Goal: Register for event/course

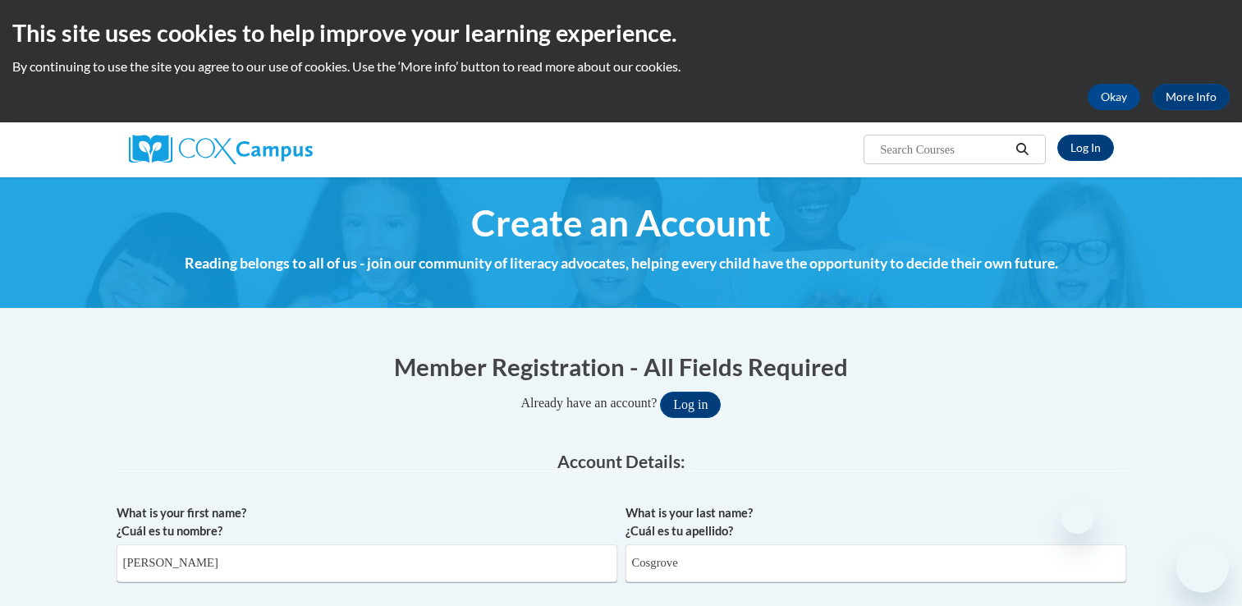
select select "ad49bcad-a171-4b2e-b99c-48b446064914"
drag, startPoint x: 0, startPoint y: 0, endPoint x: 890, endPoint y: 438, distance: 991.8
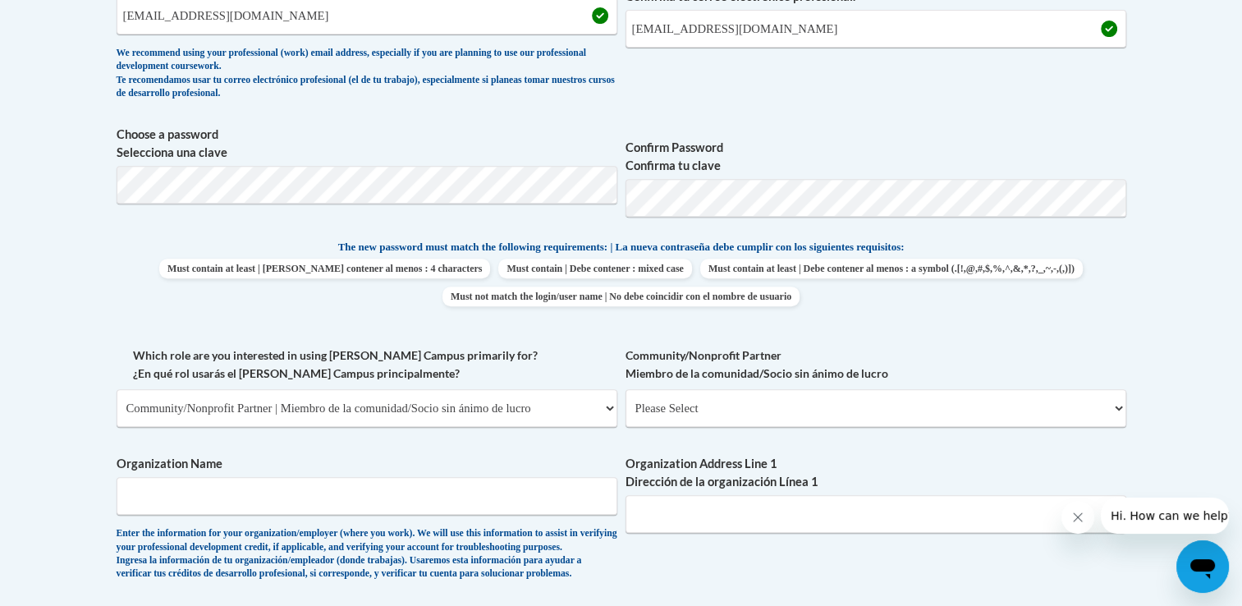
scroll to position [657, 0]
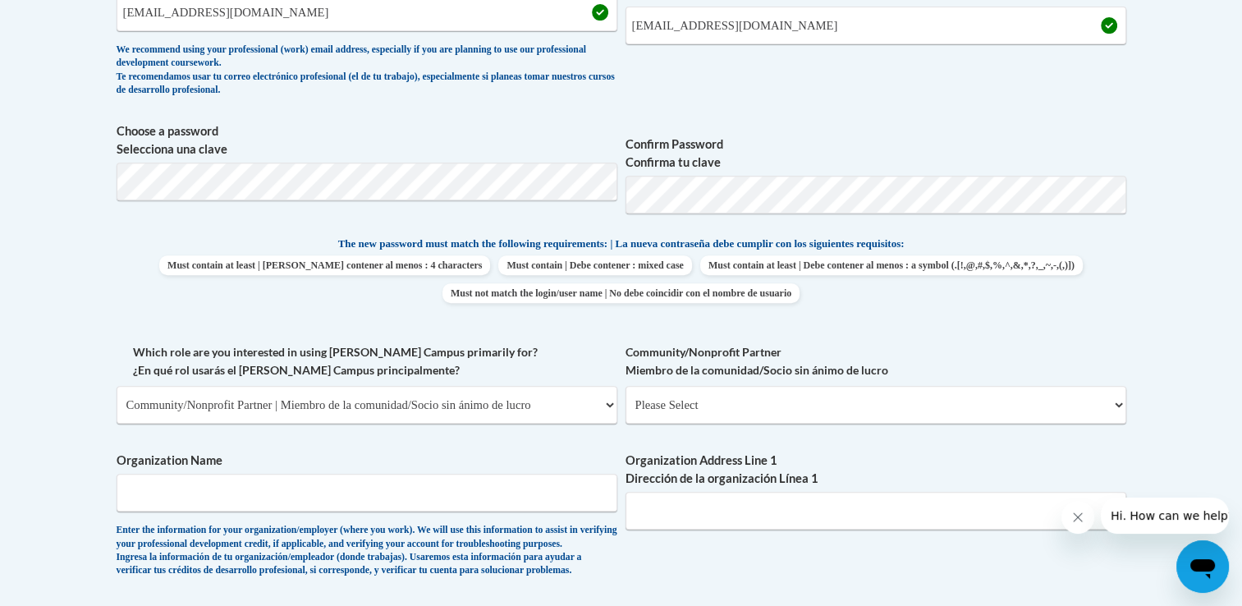
click at [773, 169] on label "Confirm Password Confirma tu clave" at bounding box center [875, 153] width 501 height 36
click at [574, 415] on select "Please Select College/University | Colegio/Universidad Community/Nonprofit Part…" at bounding box center [367, 405] width 501 height 38
select select "fbf2d438-af2f-41f8-98f1-81c410e29de3"
click at [117, 386] on select "Please Select College/University | Colegio/Universidad Community/Nonprofit Part…" at bounding box center [367, 405] width 501 height 38
click at [673, 410] on select "Please Select Early Learning/Daycare Teacher/Family Home Care Provider | Maestr…" at bounding box center [875, 405] width 501 height 38
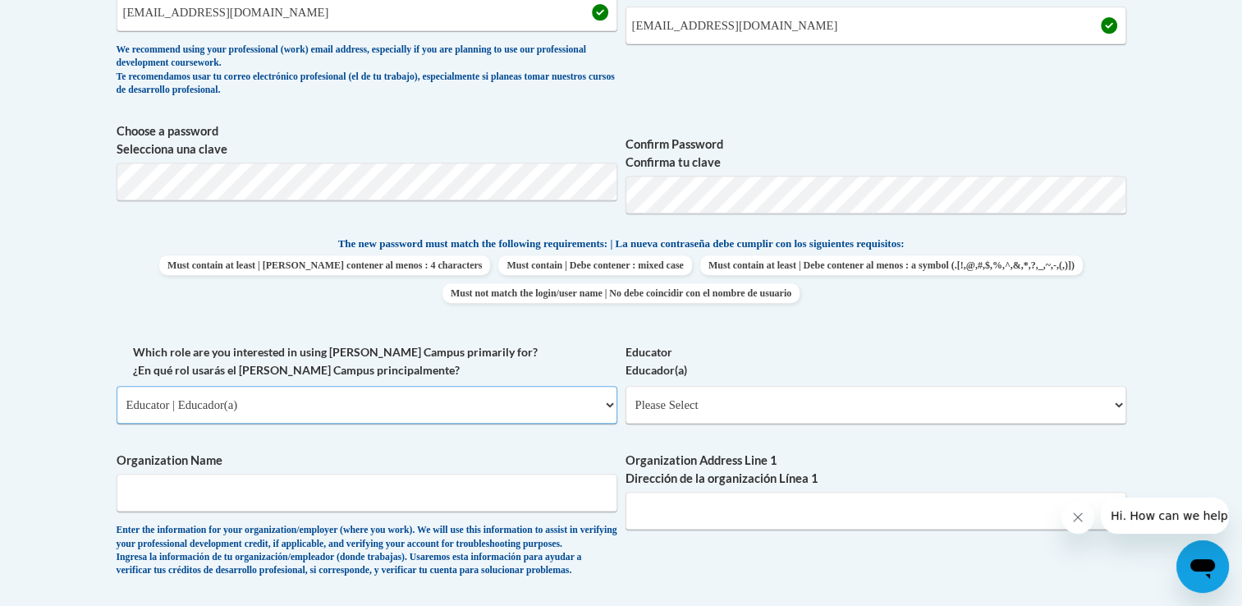
click at [555, 422] on select "Please Select College/University | Colegio/Universidad Community/Nonprofit Part…" at bounding box center [367, 405] width 501 height 38
click at [117, 386] on select "Please Select College/University | Colegio/Universidad Community/Nonprofit Part…" at bounding box center [367, 405] width 501 height 38
click at [689, 403] on select "Please Select Early Learning/Daycare Teacher/Family Home Care Provider | Maestr…" at bounding box center [875, 405] width 501 height 38
select select "67563ca1-16dc-4830-a7b3-94a34bed3689"
click at [625, 386] on select "Please Select Early Learning/Daycare Teacher/Family Home Care Provider | Maestr…" at bounding box center [875, 405] width 501 height 38
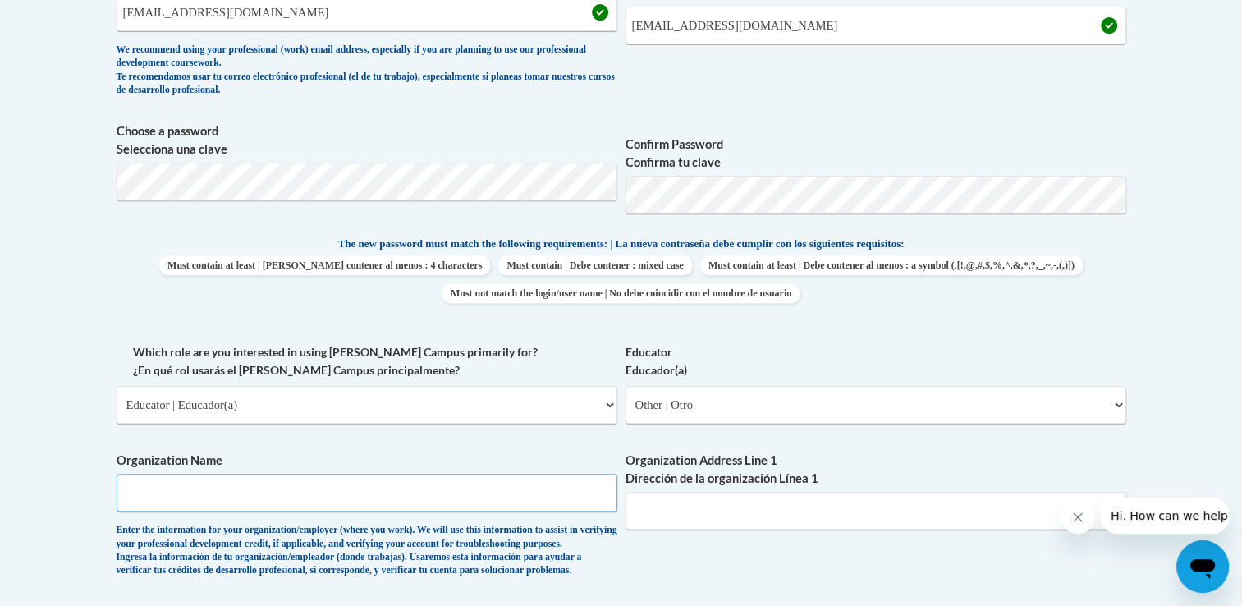
click at [501, 484] on input "Organization Name" at bounding box center [367, 493] width 501 height 38
click at [561, 461] on label "Organization Name" at bounding box center [367, 460] width 501 height 18
click at [561, 474] on input "Organization Name" at bounding box center [367, 493] width 501 height 38
click at [914, 577] on div "What is your first name? ¿Cuál es tu nombre? Kelsey What is your last name? ¿Cu…" at bounding box center [622, 434] width 1010 height 1190
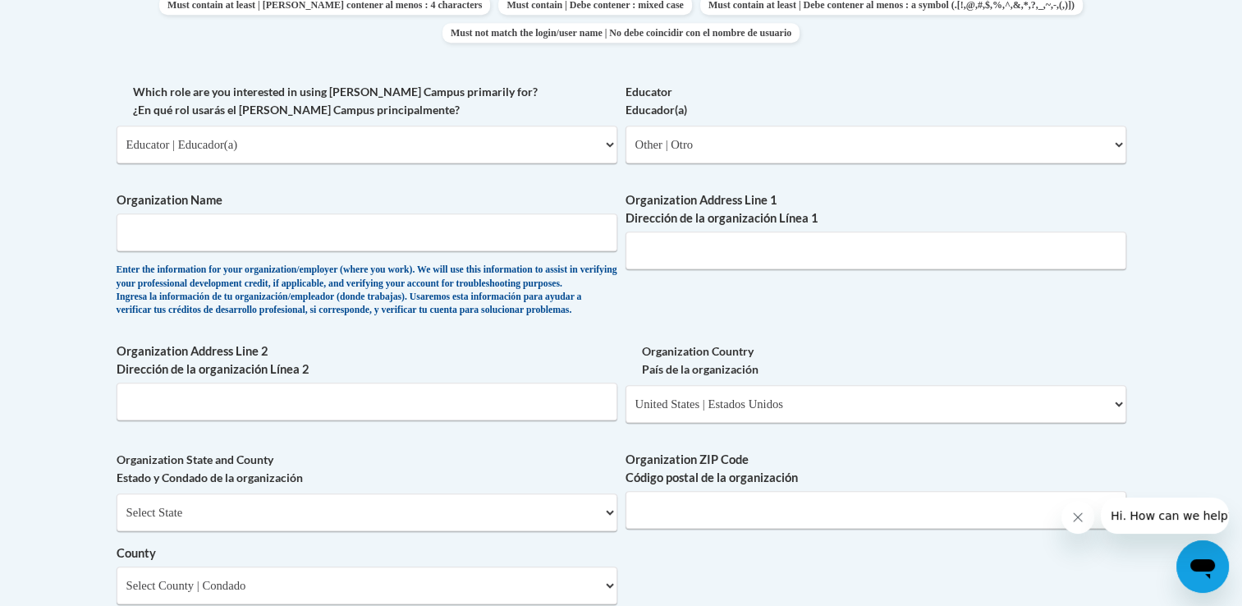
scroll to position [886, 0]
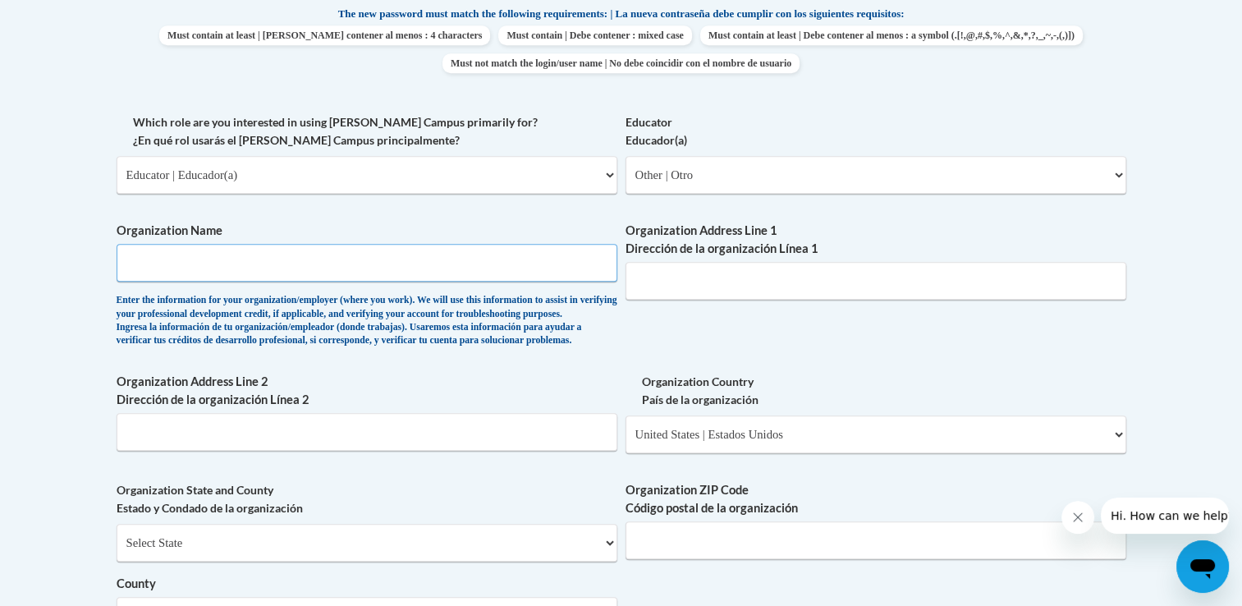
click at [415, 260] on input "Organization Name" at bounding box center [367, 263] width 501 height 38
type input "Neshoba County School District"
click at [646, 282] on input "Organization Address Line 1 Dirección de la organización Línea 1" at bounding box center [875, 281] width 501 height 38
type input "580 East Main Philadelphia, MS 39350"
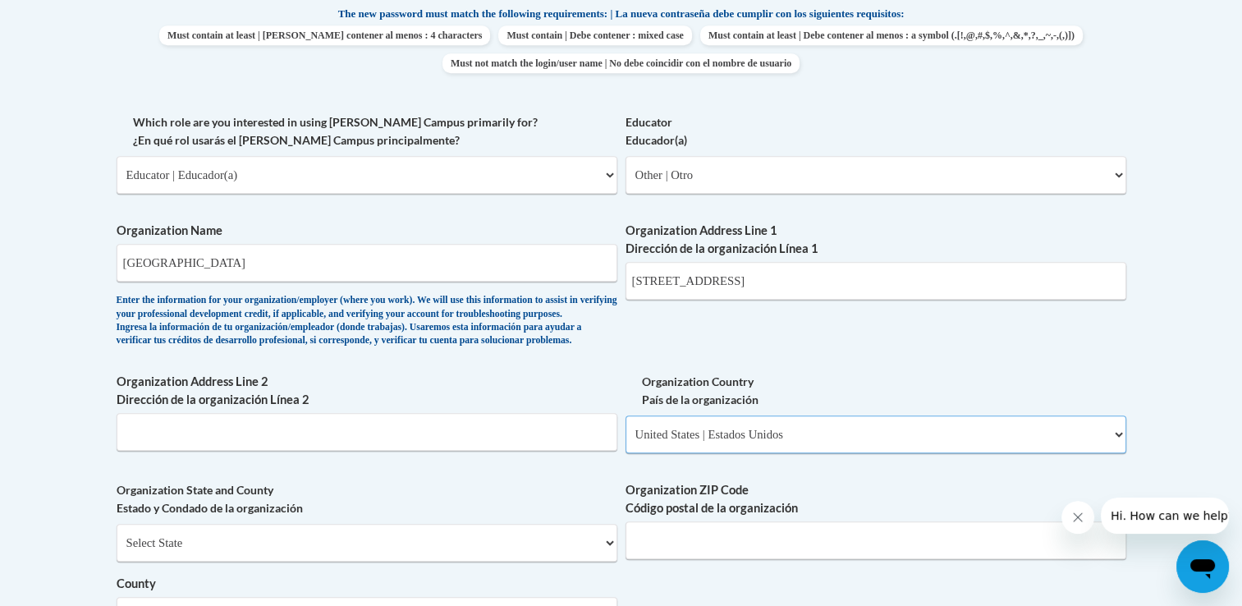
click at [671, 453] on select "Please Select United States | Estados Unidos Outside of the United States | Fue…" at bounding box center [875, 434] width 501 height 38
click at [625, 442] on select "Please Select United States | Estados Unidos Outside of the United States | Fue…" at bounding box center [875, 434] width 501 height 38
click at [531, 463] on div "Organization Address Line 2 Dirección de la organización Línea 2" at bounding box center [367, 418] width 501 height 90
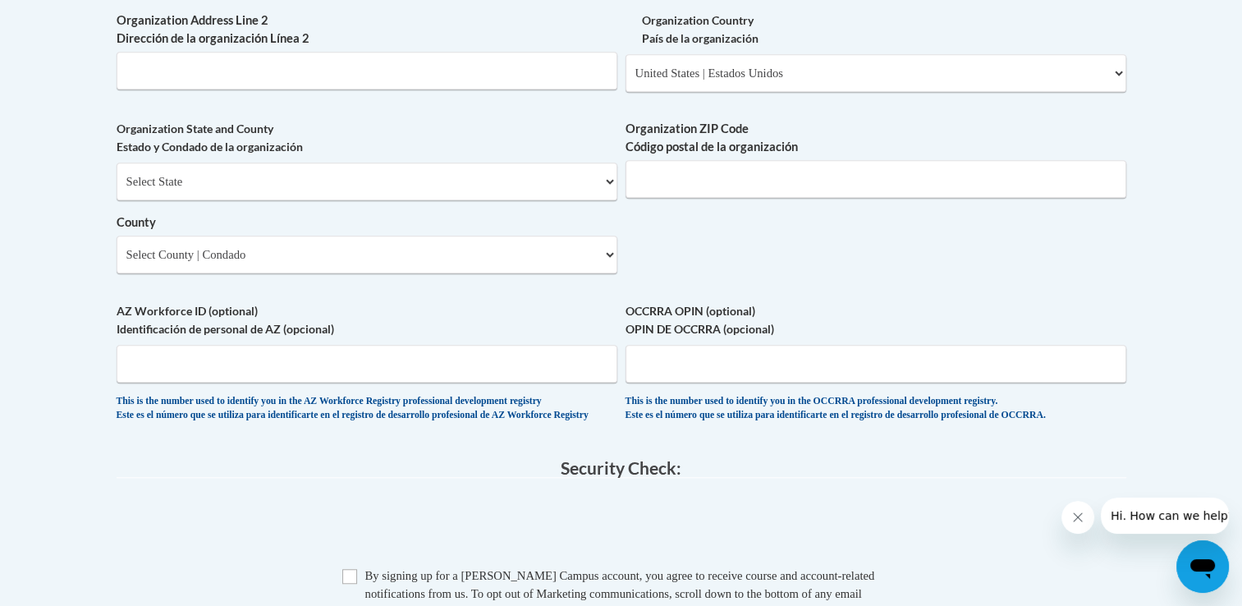
scroll to position [1280, 0]
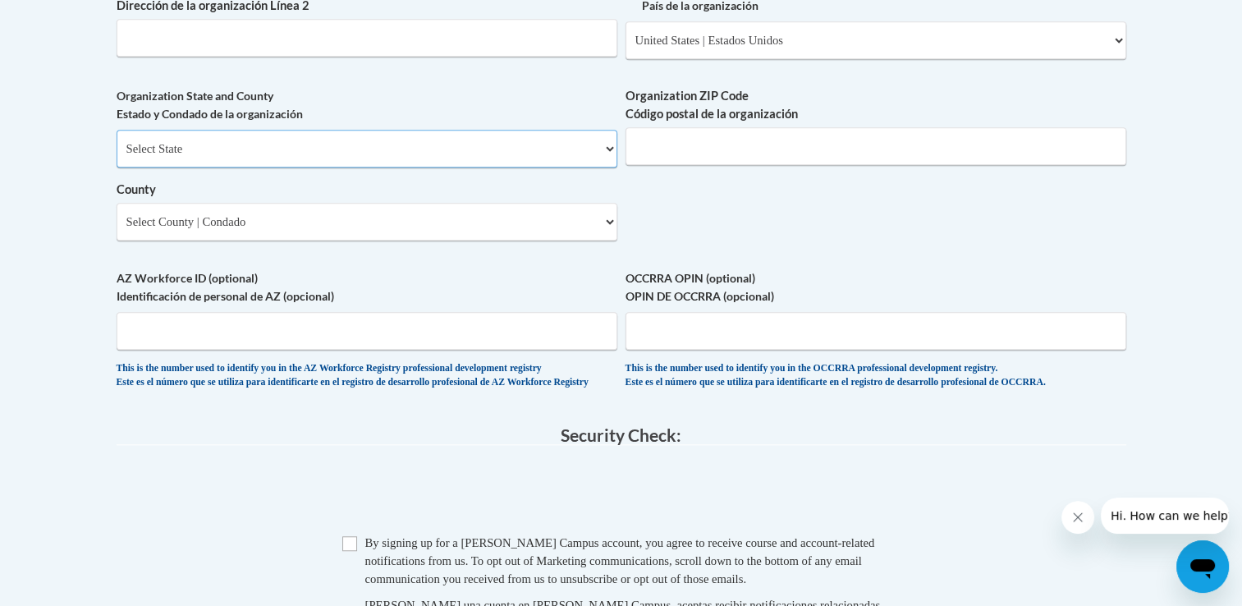
click at [593, 167] on select "Select State Alabama Alaska Arizona Arkansas California Colorado Connecticut De…" at bounding box center [367, 149] width 501 height 38
select select "Mississippi"
click at [117, 157] on select "Select State Alabama Alaska Arizona Arkansas California Colorado Connecticut De…" at bounding box center [367, 149] width 501 height 38
click at [719, 165] on input "Organization ZIP Code Código postal de la organización" at bounding box center [875, 146] width 501 height 38
type input "39350"
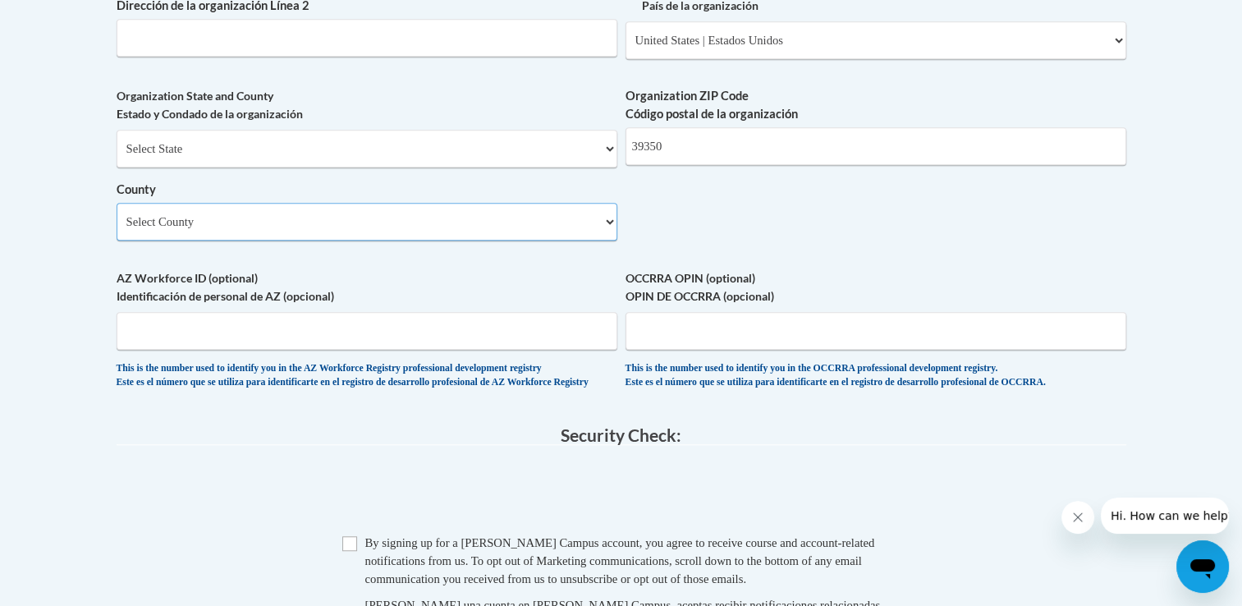
click at [432, 240] on select "Select County Adams Alcorn Amite Attala Benton Bolivar Calhoun Carroll Chickasa…" at bounding box center [367, 222] width 501 height 38
click at [485, 240] on select "Select County Adams Alcorn Amite Attala Benton Bolivar Calhoun Carroll Chickasa…" at bounding box center [367, 222] width 501 height 38
select select "Neshoba"
click at [117, 230] on select "Select County Adams Alcorn Amite Attala Benton Bolivar Calhoun Carroll Chickasa…" at bounding box center [367, 222] width 501 height 38
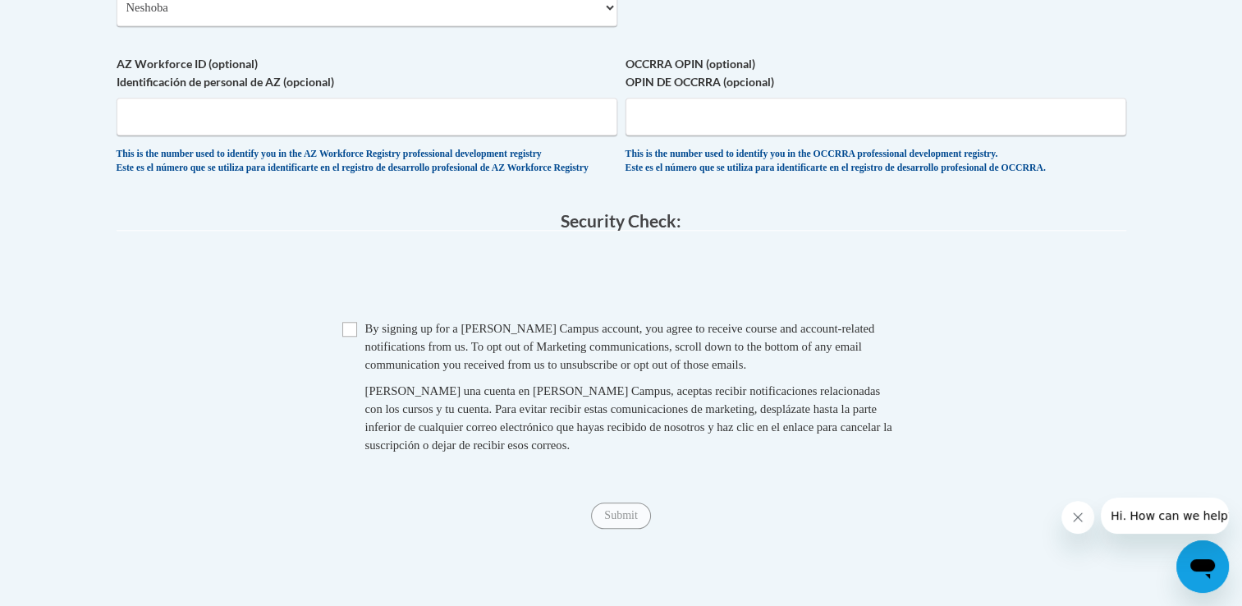
scroll to position [1543, 0]
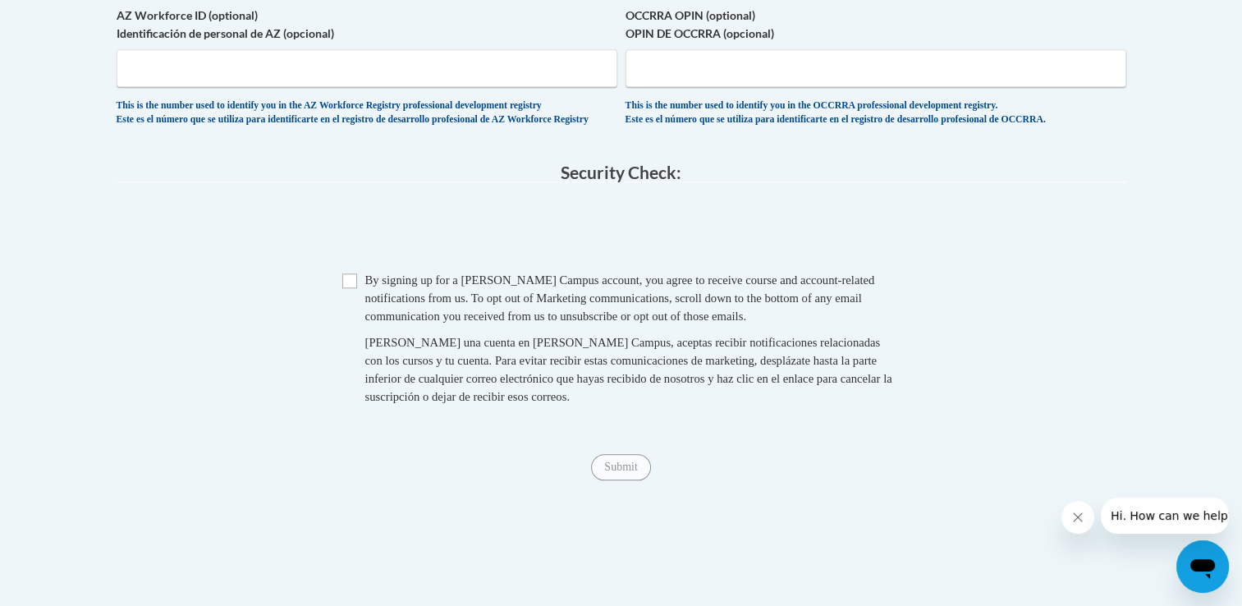
click at [359, 323] on span "Checkbox By signing up for a Cox Campus account, you agree to receive course an…" at bounding box center [621, 346] width 558 height 151
click at [341, 318] on div "Checkbox By signing up for a Cox Campus account, you agree to receive course an…" at bounding box center [622, 346] width 1010 height 151
click at [346, 288] on input "Checkbox" at bounding box center [349, 280] width 15 height 15
checkbox input "true"
click at [618, 480] on input "Submit" at bounding box center [620, 467] width 59 height 26
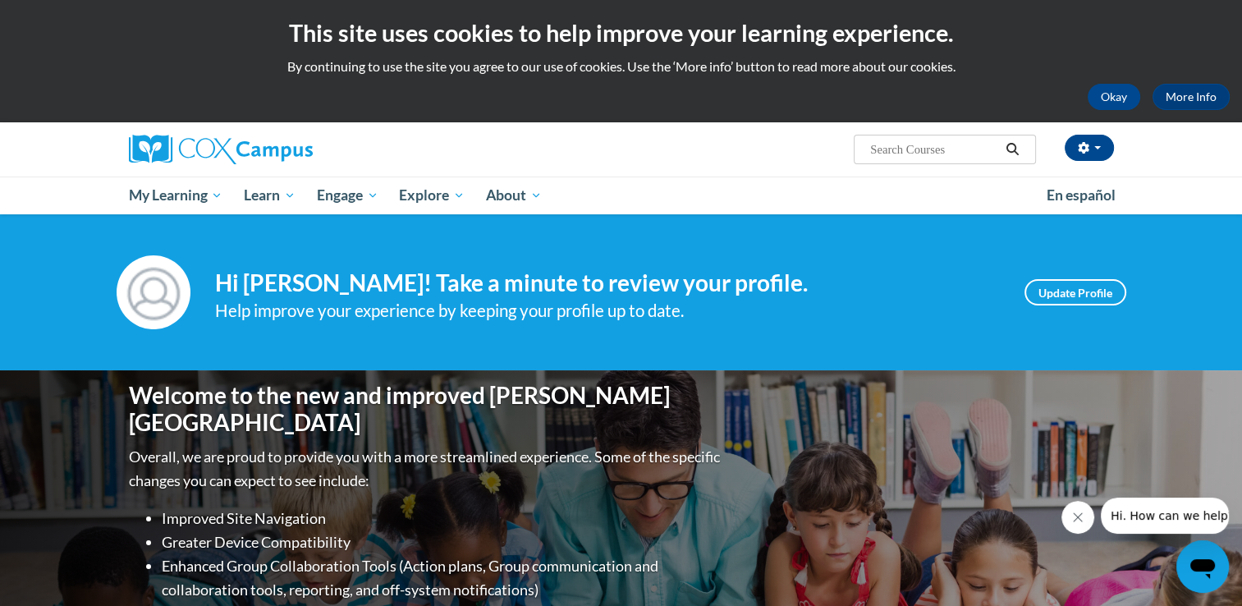
click at [968, 150] on input "Search..." at bounding box center [933, 150] width 131 height 20
type input "An Ecosystem Approach to Developing"
click at [992, 153] on input "An Ecosystem Approach to Developing" at bounding box center [933, 150] width 131 height 20
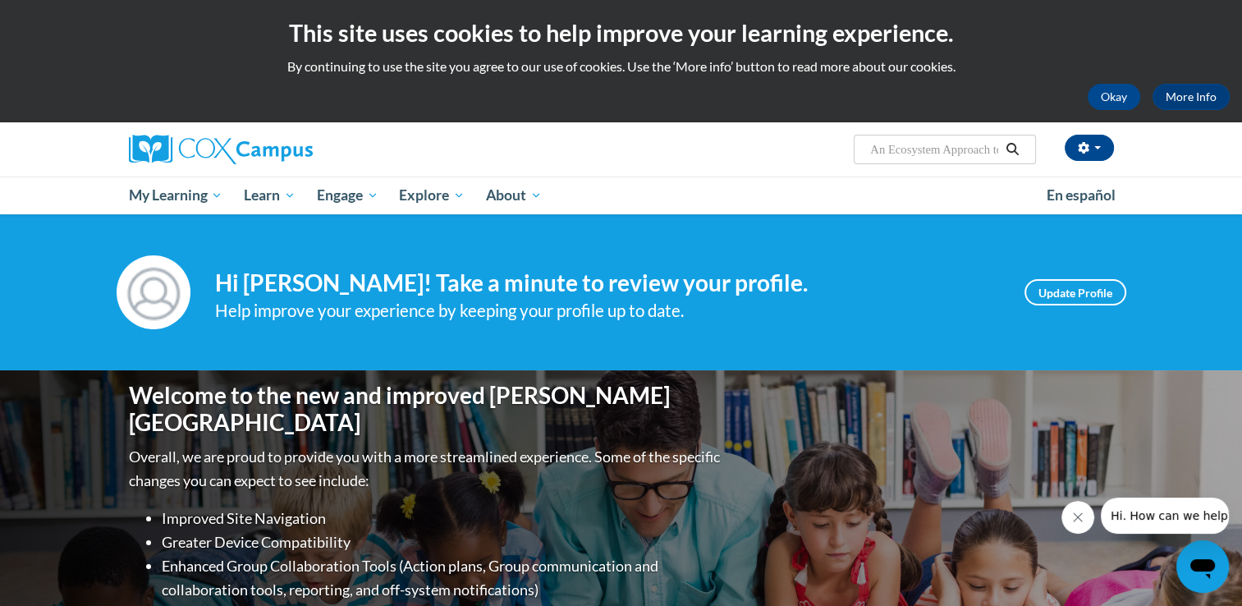
click at [1005, 151] on icon "Search" at bounding box center [1012, 149] width 15 height 12
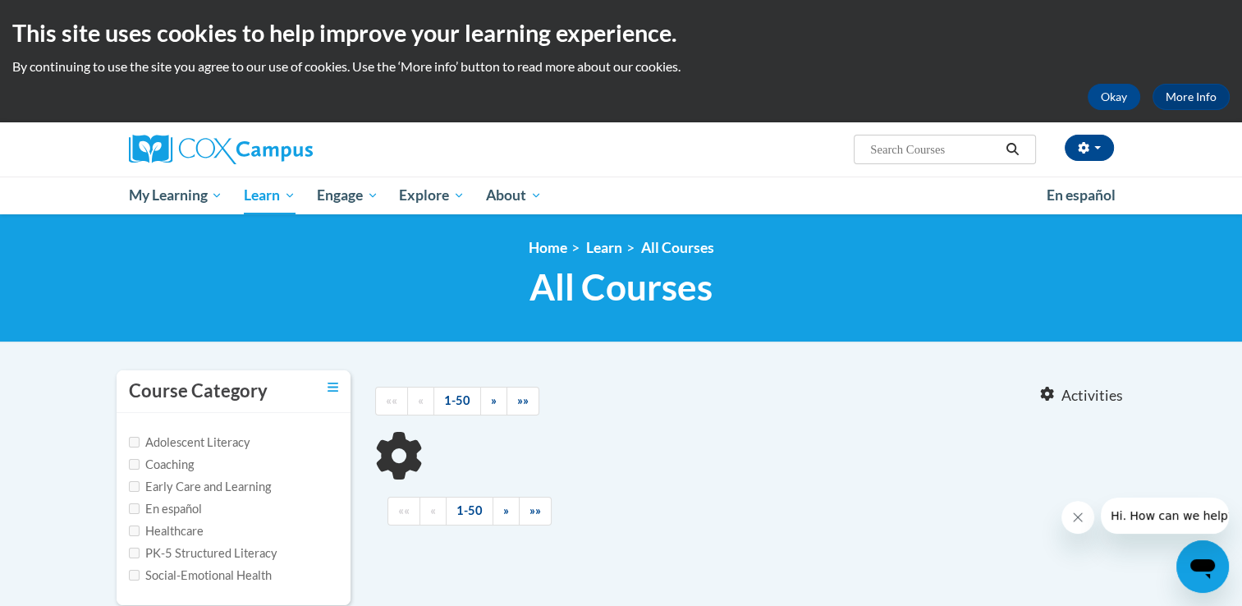
type input "An Ecosystem Approach to Developing"
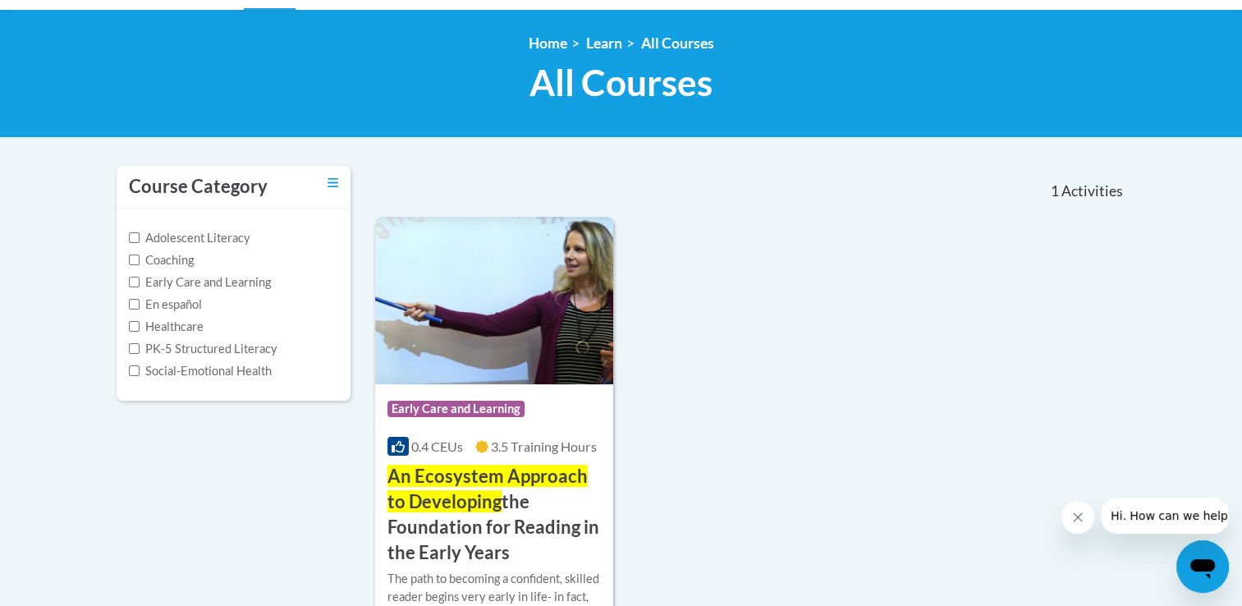
scroll to position [263, 0]
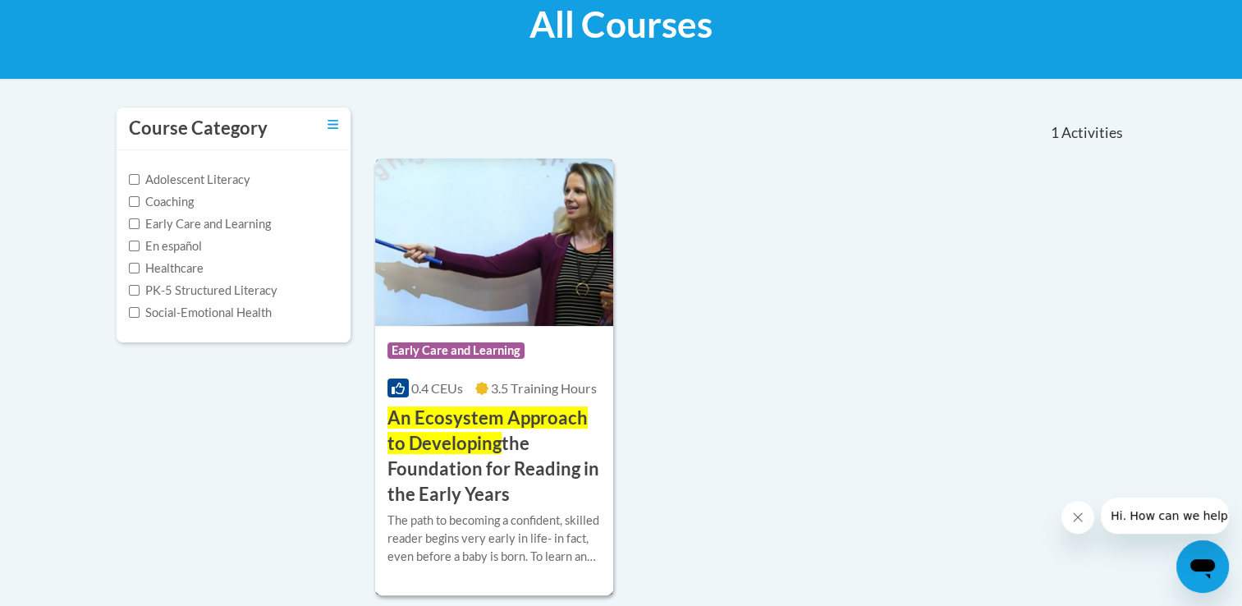
click at [496, 478] on h3 "An Ecosystem Approach to Developing the Foundation for Reading in the Early Yea…" at bounding box center [494, 455] width 214 height 101
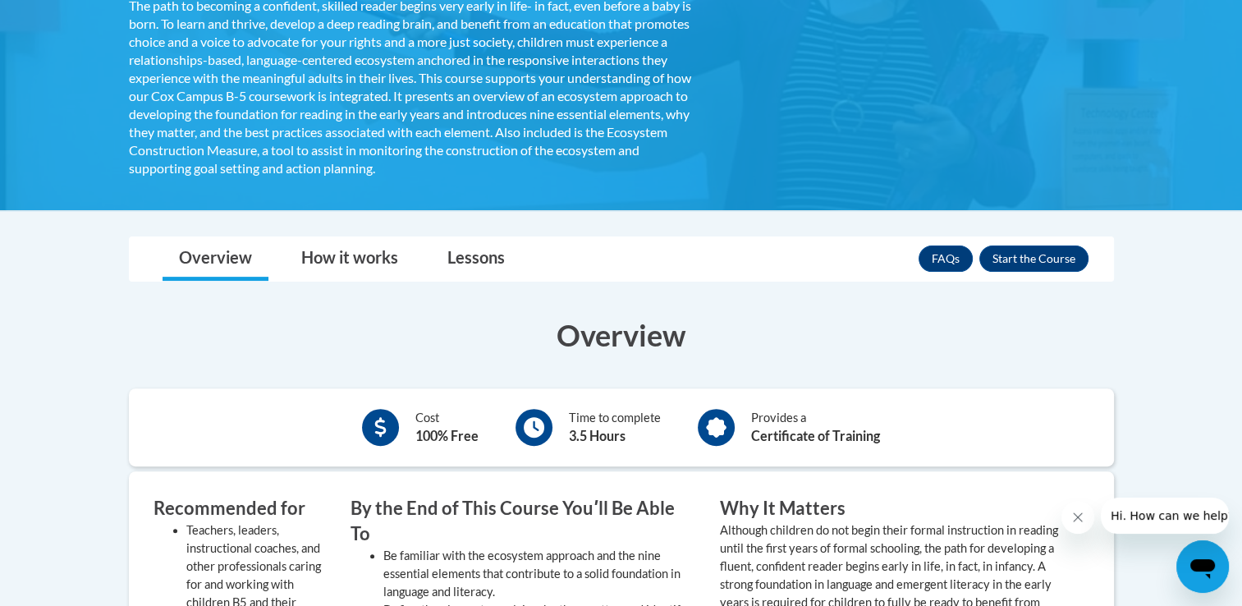
scroll to position [460, 0]
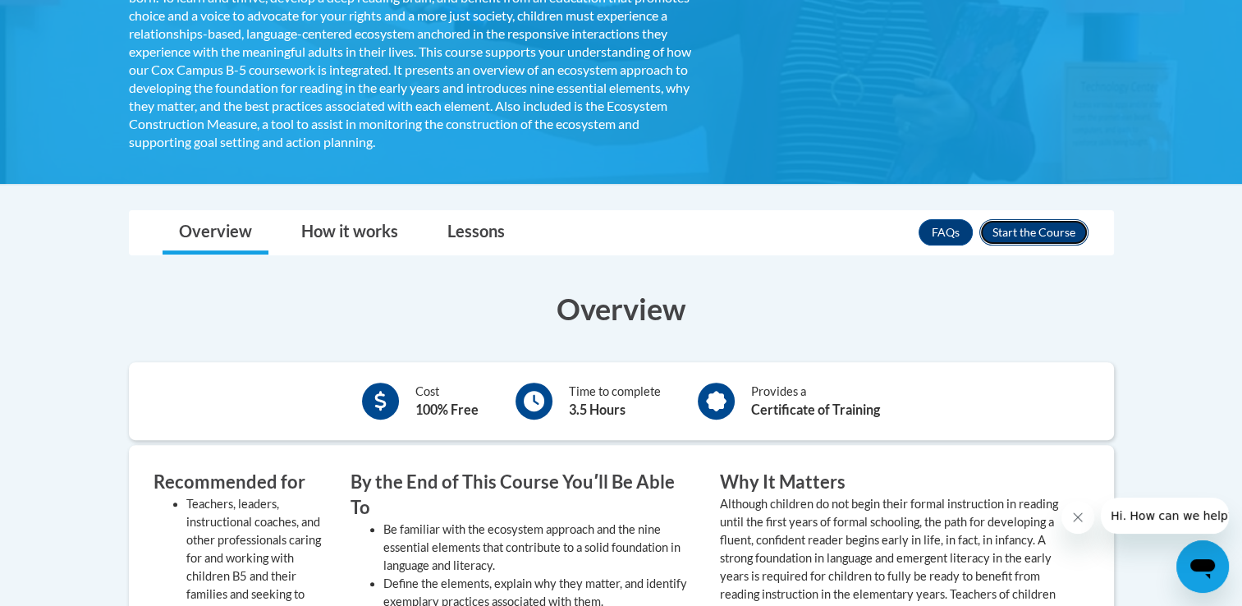
click at [1028, 237] on button "Enroll" at bounding box center [1033, 232] width 109 height 26
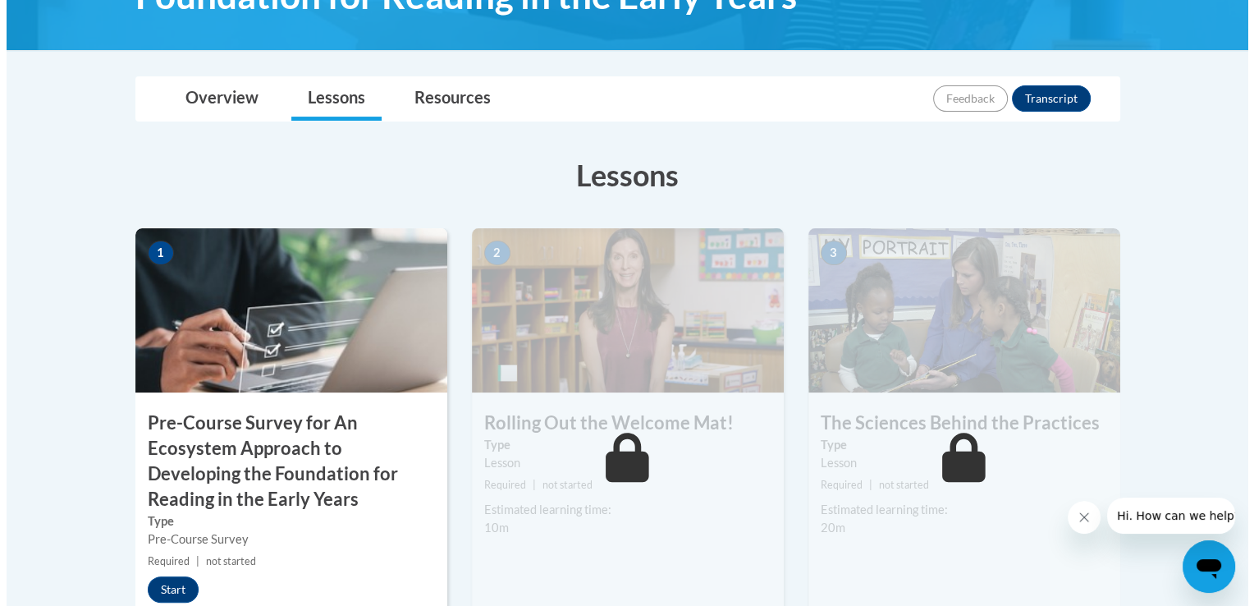
scroll to position [394, 0]
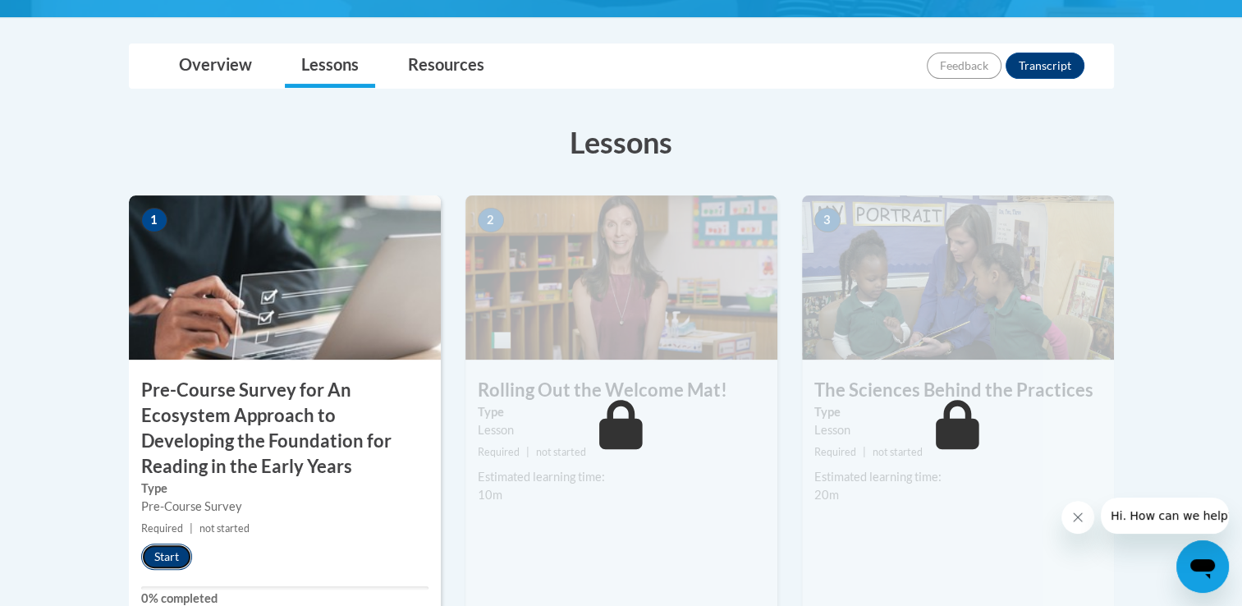
click at [174, 547] on button "Start" at bounding box center [166, 556] width 51 height 26
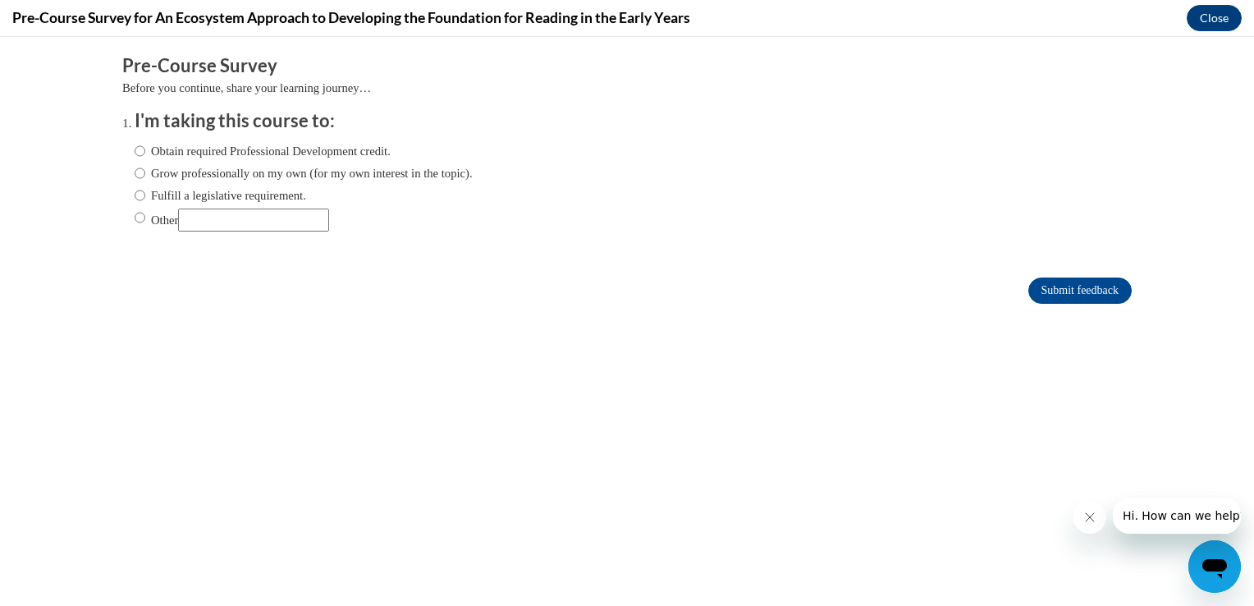
scroll to position [0, 0]
click at [192, 151] on label "Obtain required Professional Development credit." at bounding box center [263, 151] width 256 height 18
click at [145, 151] on input "Obtain required Professional Development credit." at bounding box center [140, 151] width 11 height 18
radio input "true"
click at [1051, 277] on input "Submit feedback" at bounding box center [1079, 290] width 103 height 26
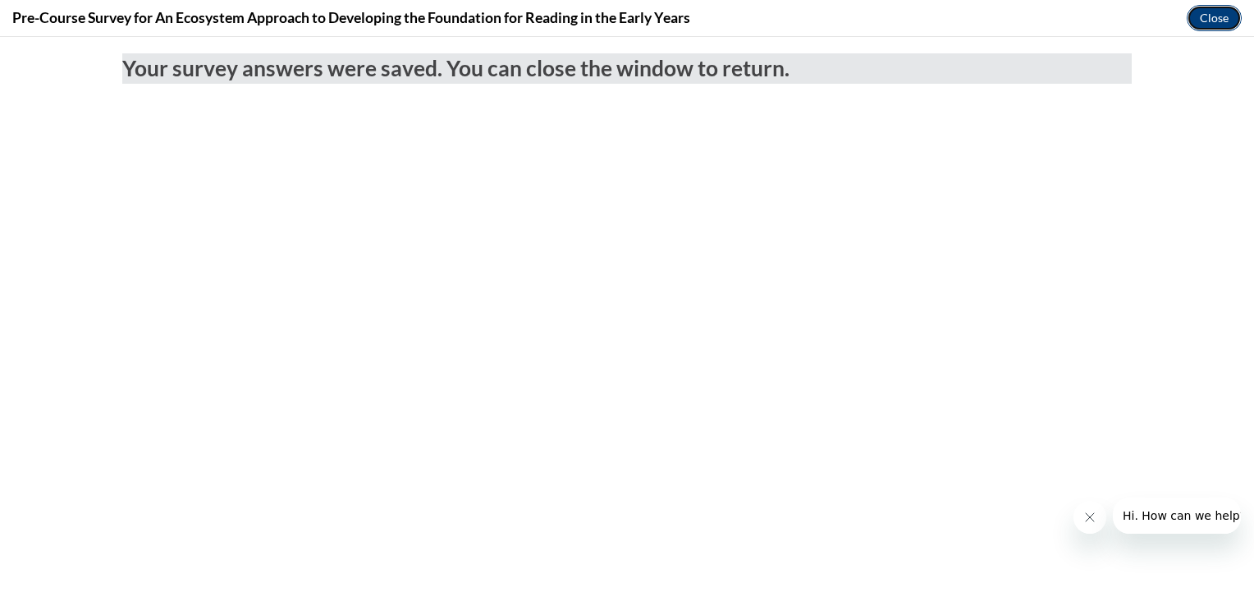
click at [1211, 23] on button "Close" at bounding box center [1214, 18] width 55 height 26
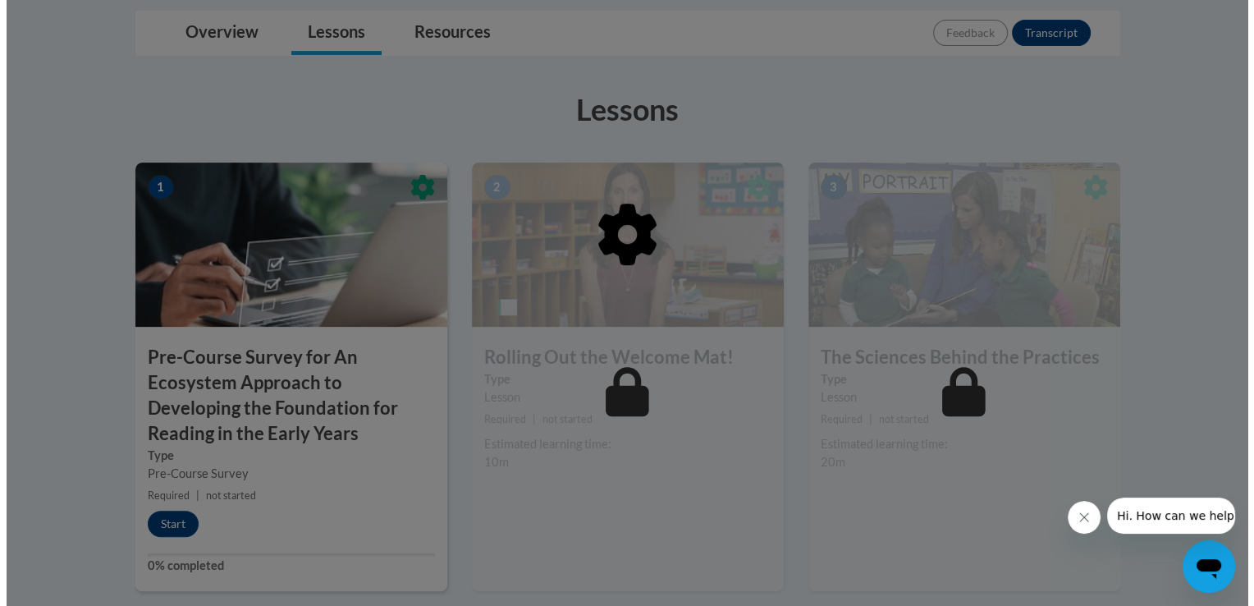
scroll to position [460, 0]
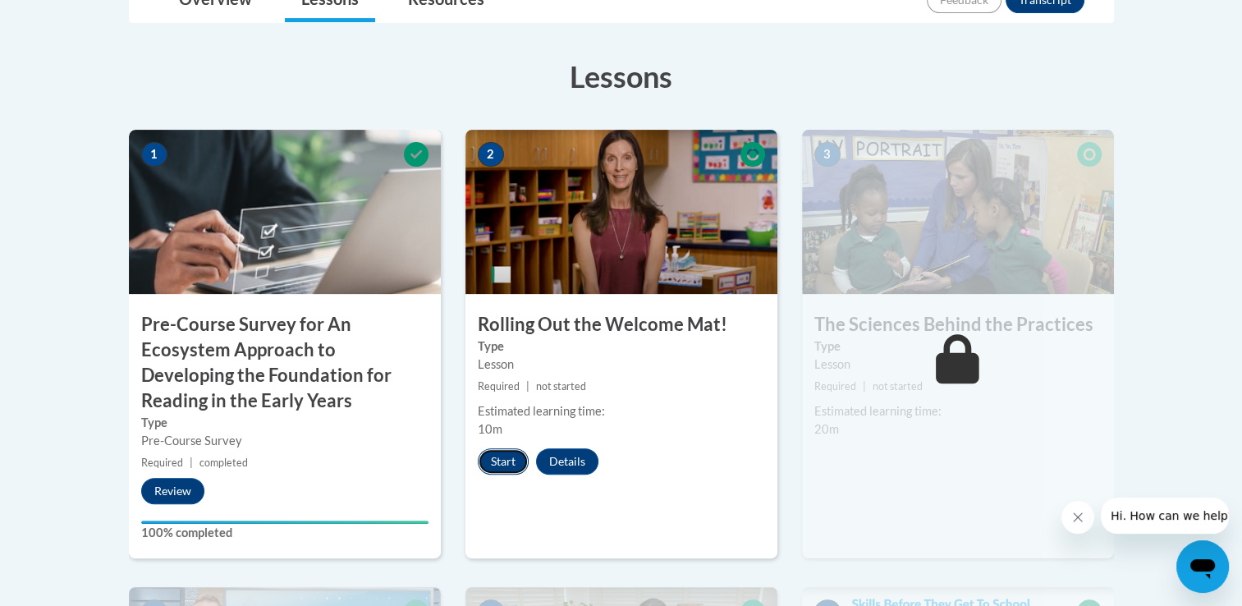
click at [502, 459] on button "Start" at bounding box center [503, 461] width 51 height 26
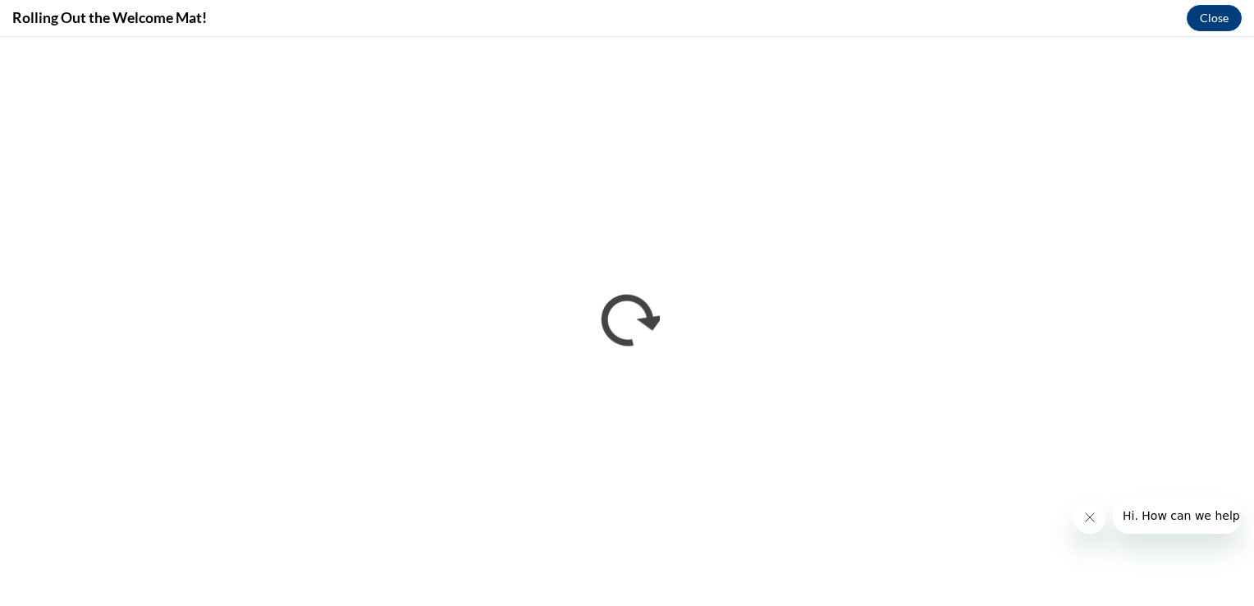
scroll to position [0, 0]
